Goal: Check status: Check status

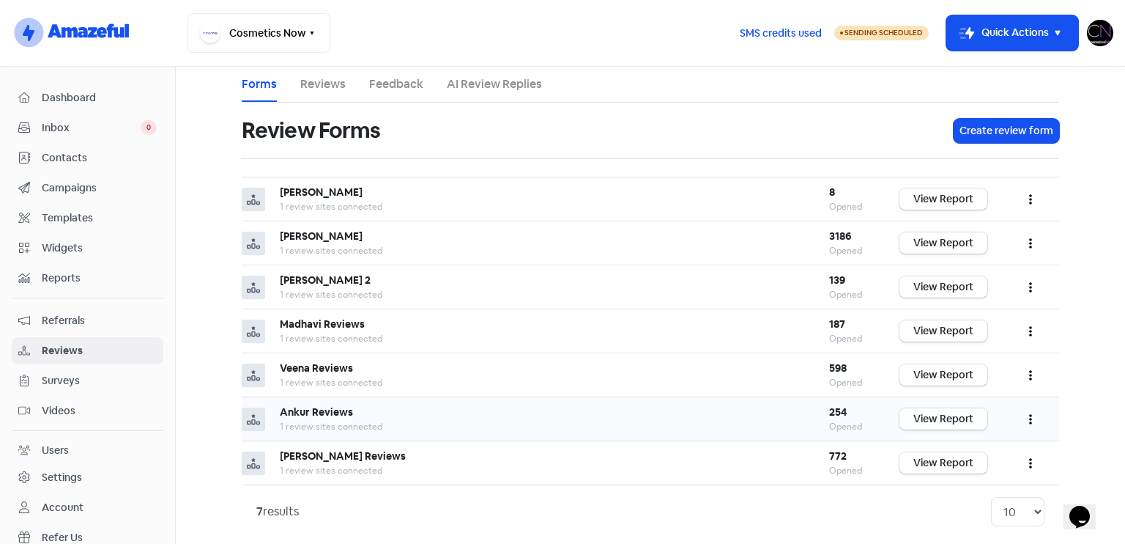
click at [927, 414] on link "View Report" at bounding box center [944, 418] width 88 height 21
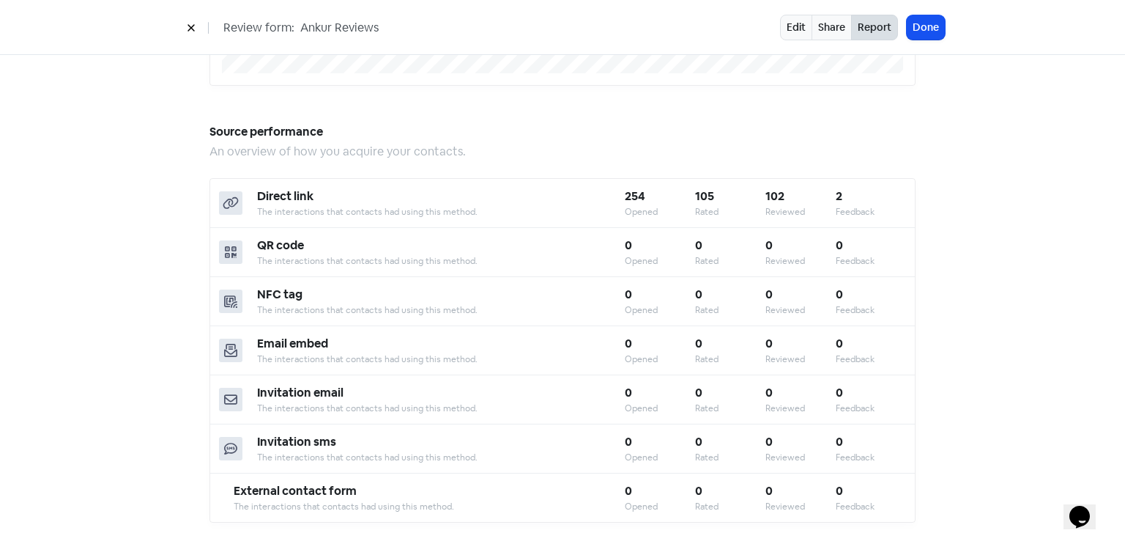
scroll to position [1283, 0]
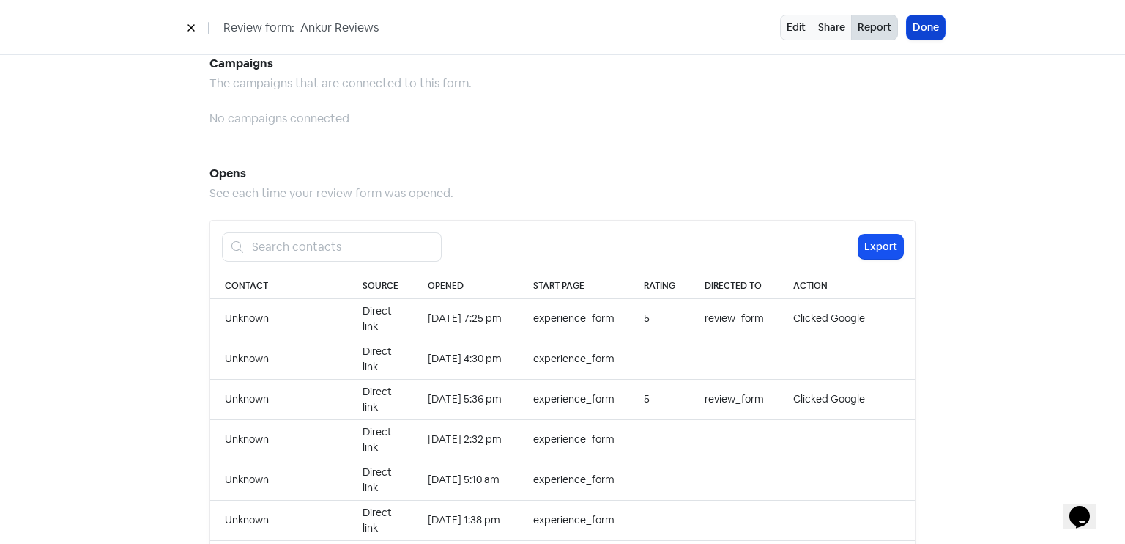
click at [915, 37] on button "Done" at bounding box center [926, 27] width 38 height 24
